Goal: Navigation & Orientation: Find specific page/section

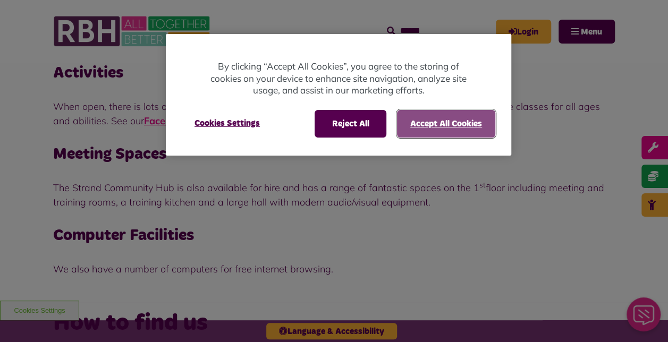
click at [452, 128] on button "Accept All Cookies" at bounding box center [446, 124] width 98 height 28
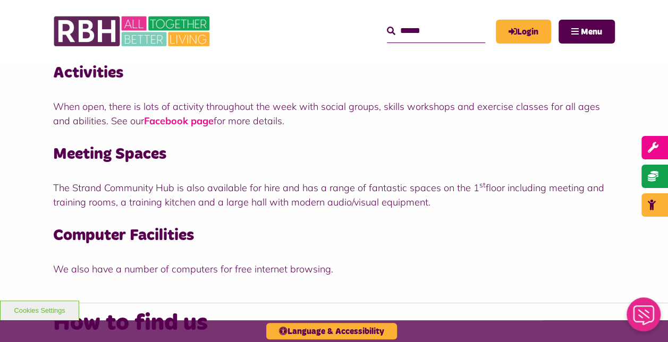
click at [174, 119] on link "Facebook page" at bounding box center [179, 121] width 70 height 12
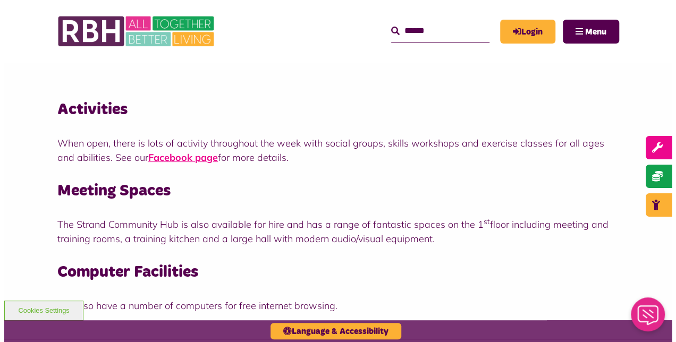
scroll to position [118, 0]
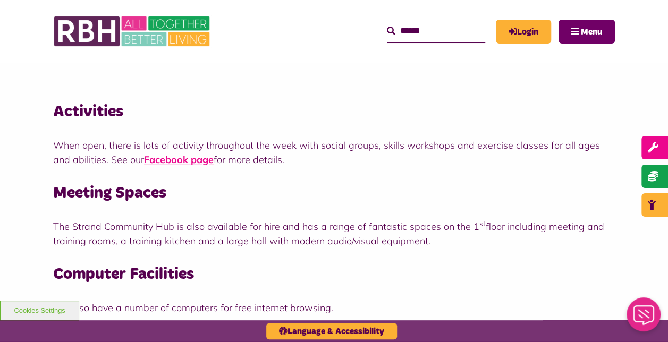
click at [594, 31] on span "Menu" at bounding box center [591, 32] width 21 height 8
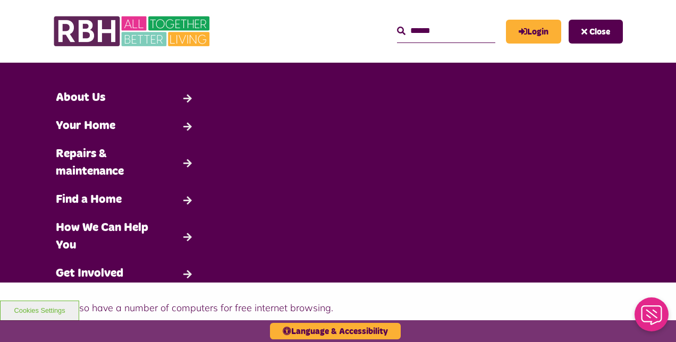
click at [327, 32] on div "MyRBH About Us Contact Us Search Close Search" at bounding box center [423, 31] width 398 height 41
